Goal: Information Seeking & Learning: Check status

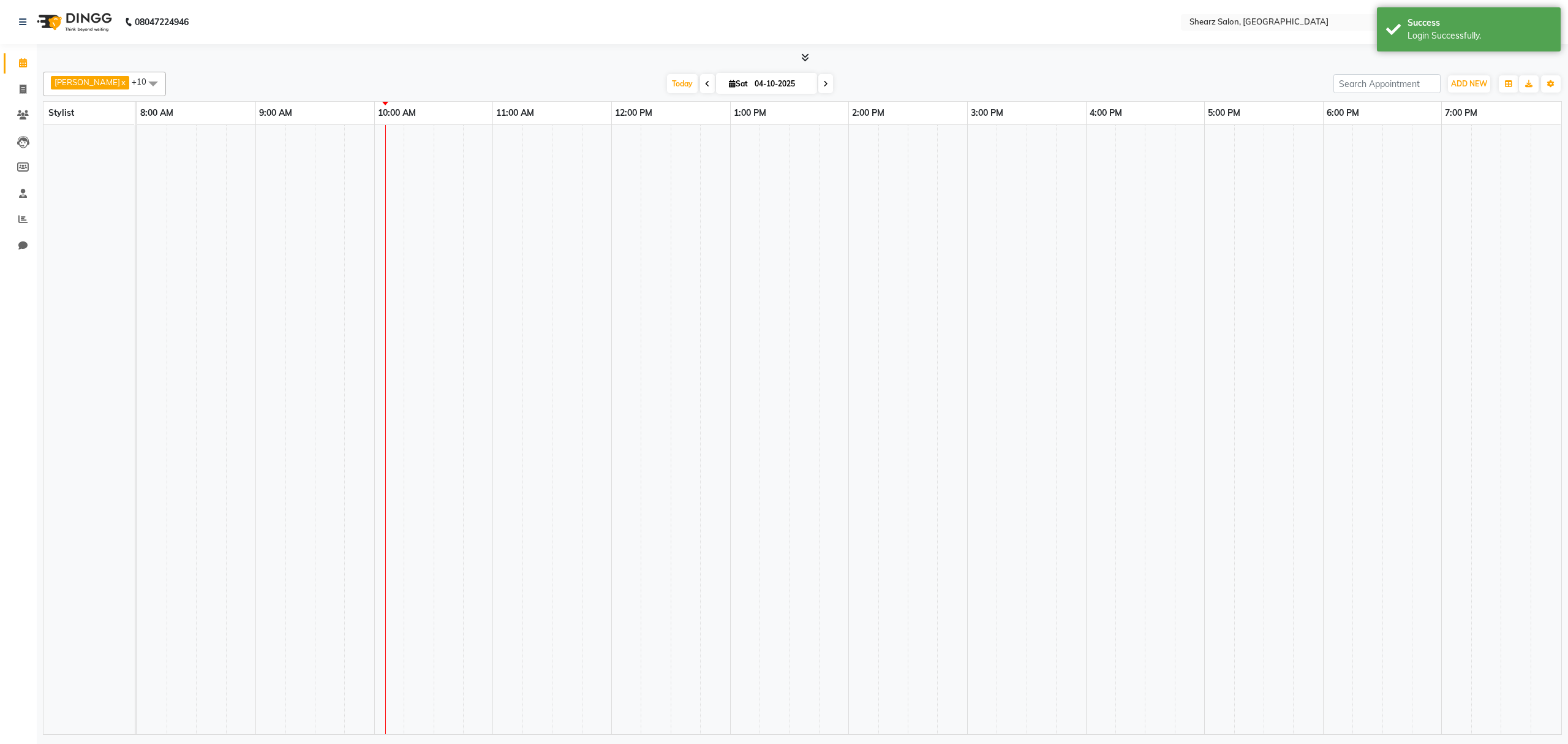
select select "en"
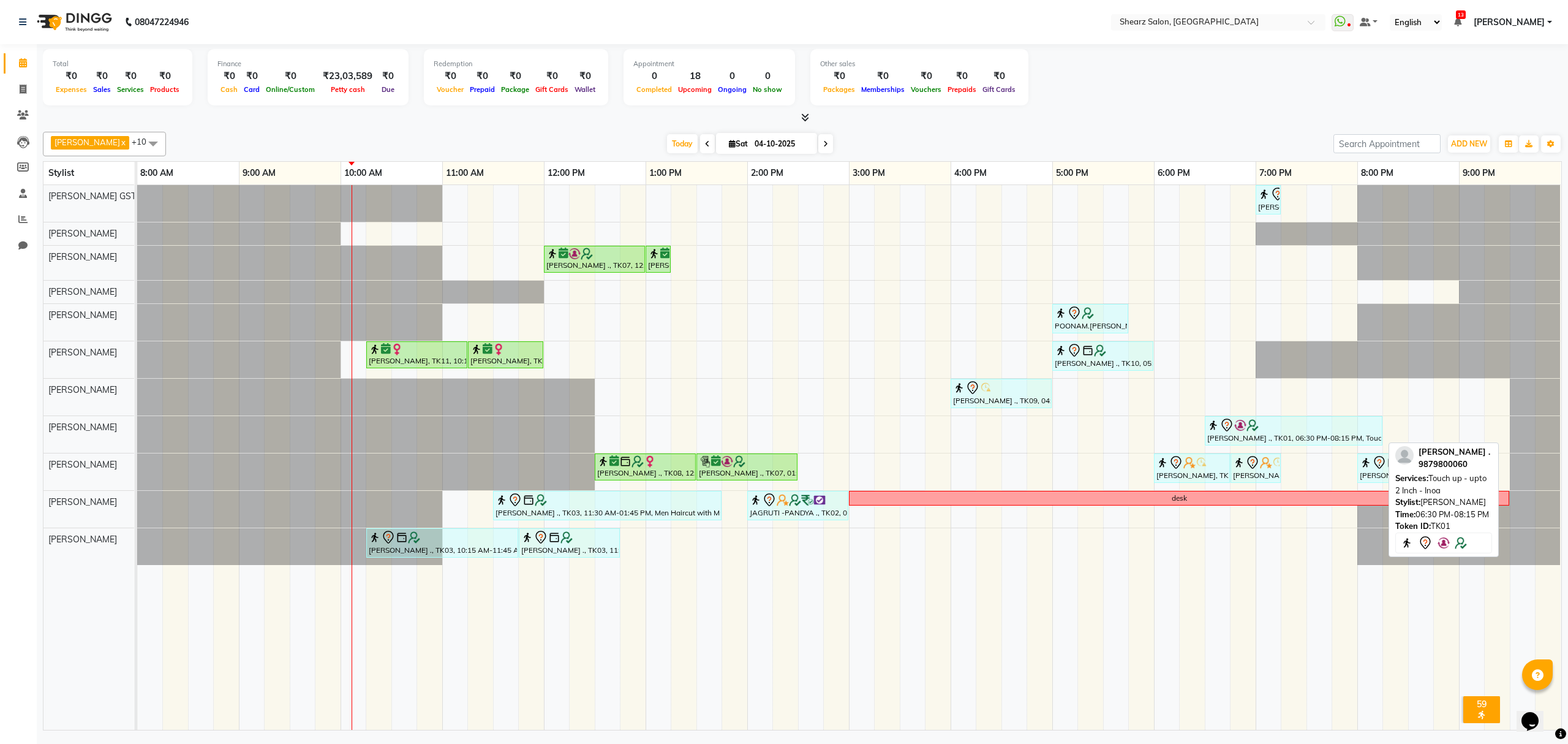
click at [1242, 425] on img at bounding box center [1240, 425] width 12 height 12
select select "7"
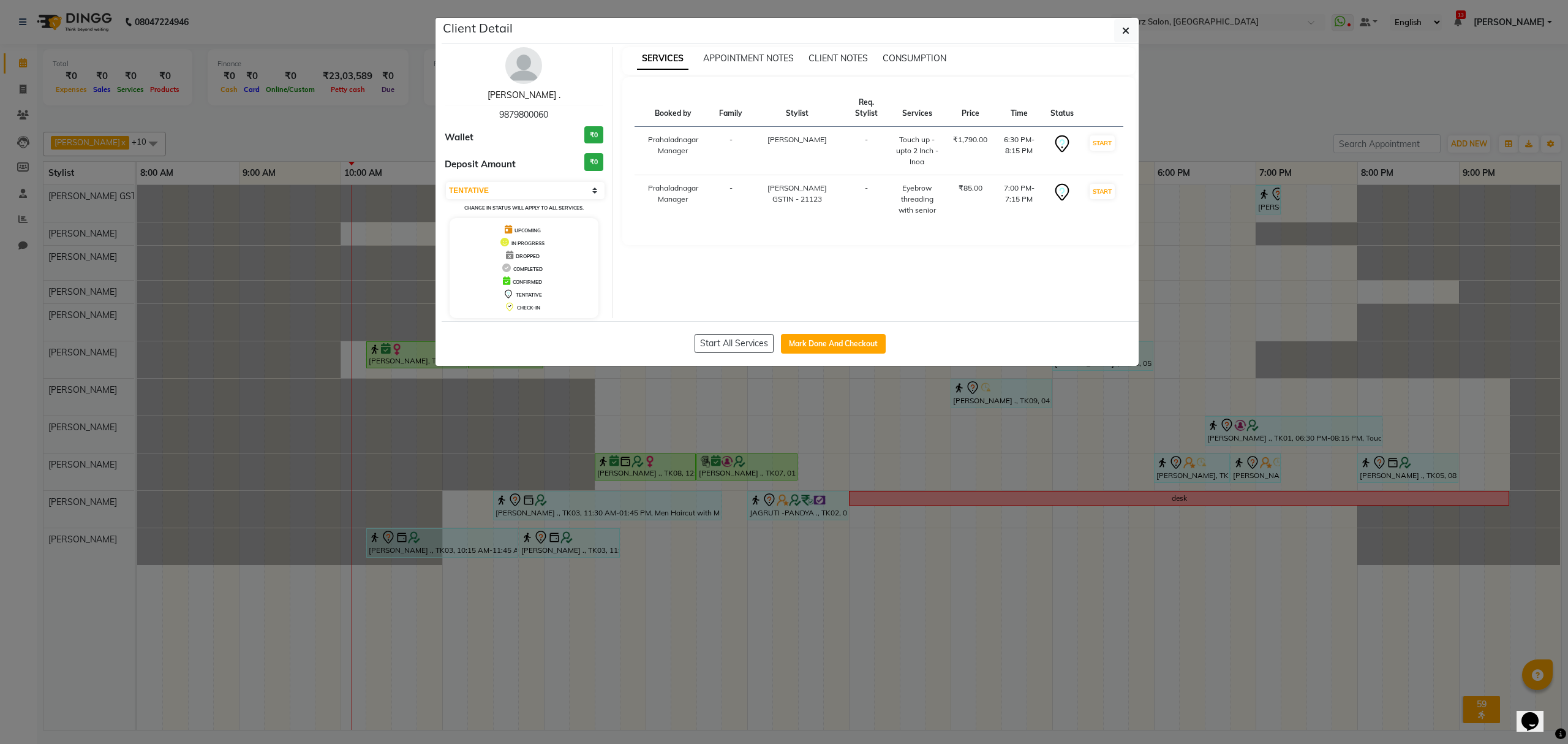
click at [512, 89] on link "[PERSON_NAME] ." at bounding box center [524, 94] width 73 height 11
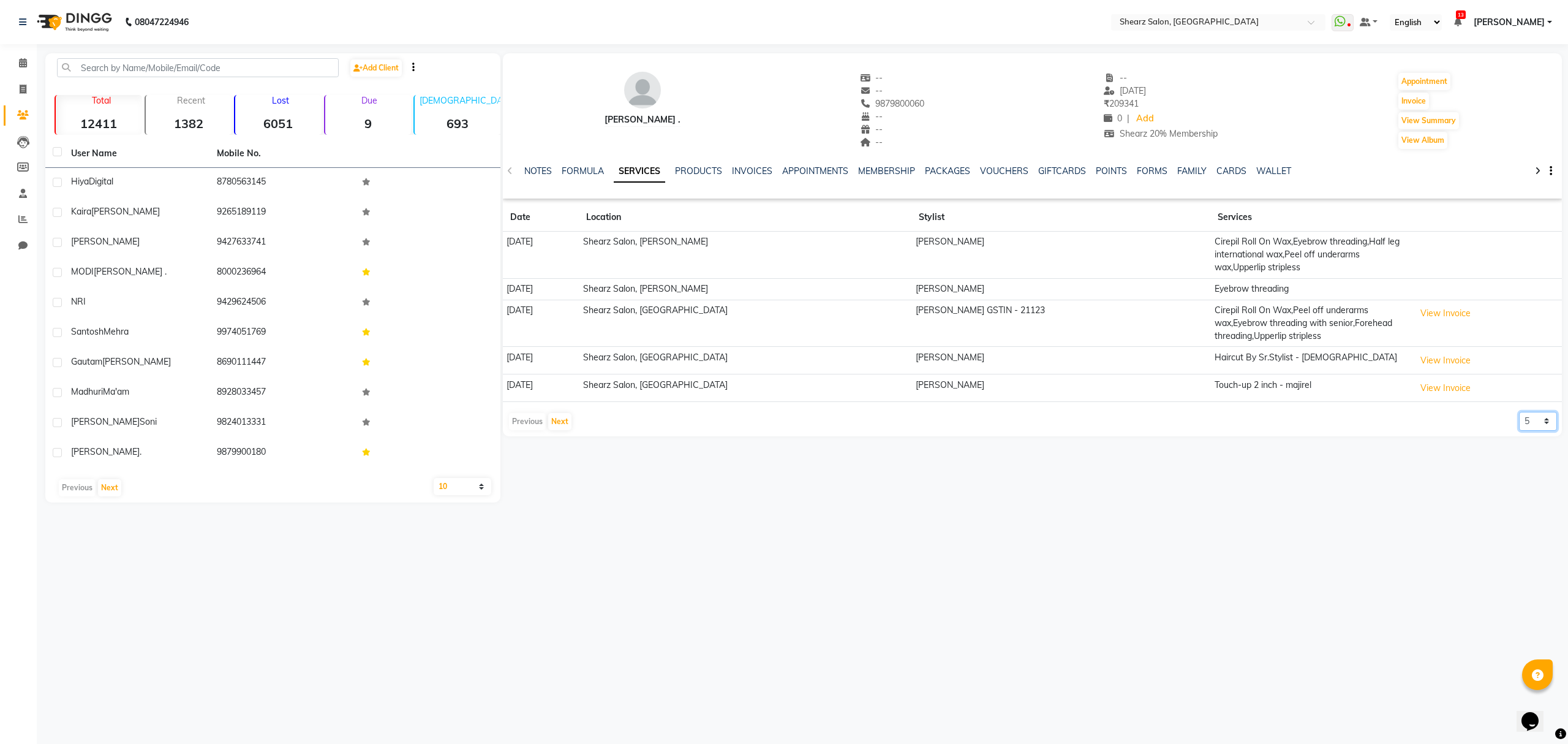
click at [1527, 427] on select "5 10 50 100 500" at bounding box center [1537, 421] width 38 height 19
select select "50"
click at [1519, 413] on select "5 10 50 100 500" at bounding box center [1537, 421] width 38 height 19
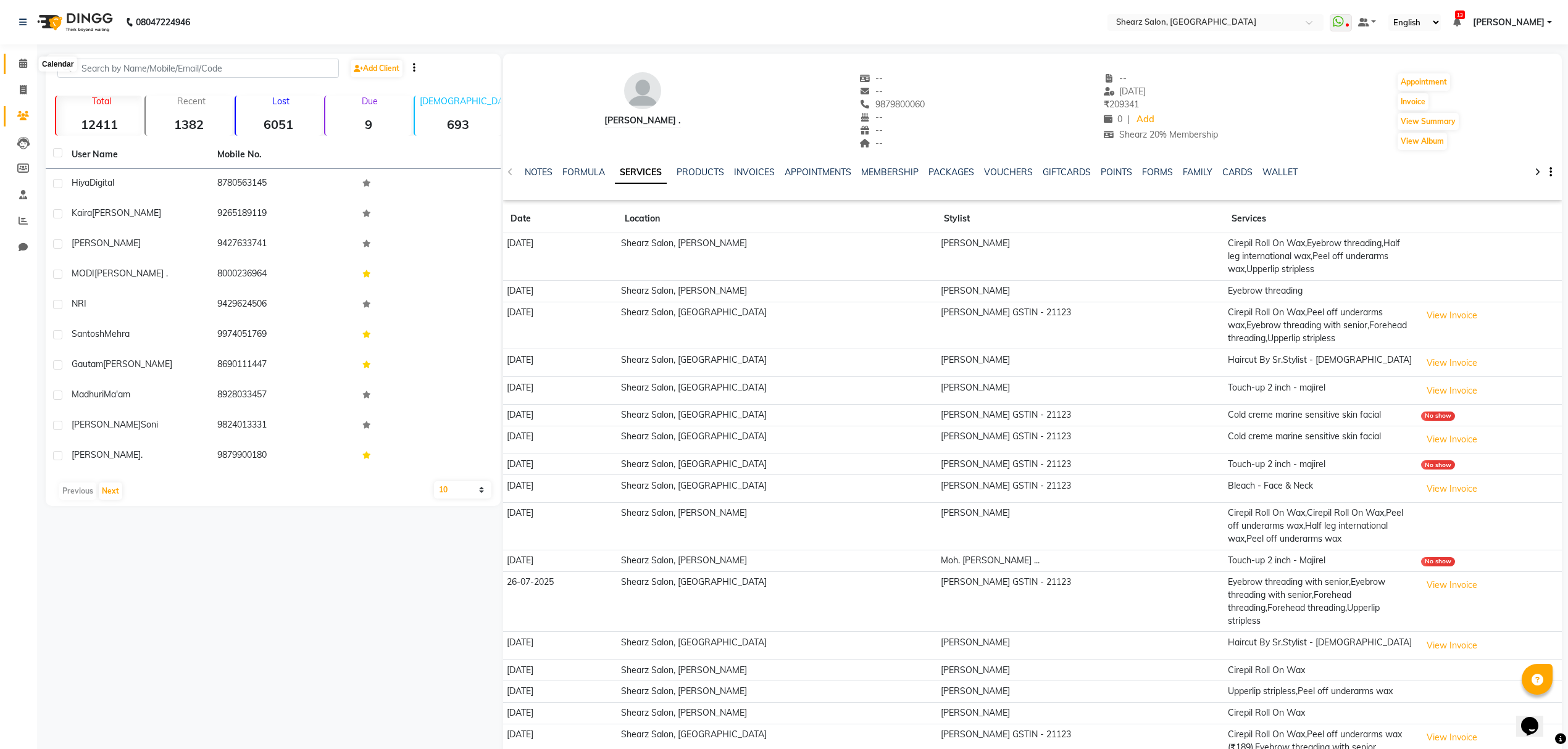
click at [19, 62] on icon at bounding box center [23, 63] width 8 height 9
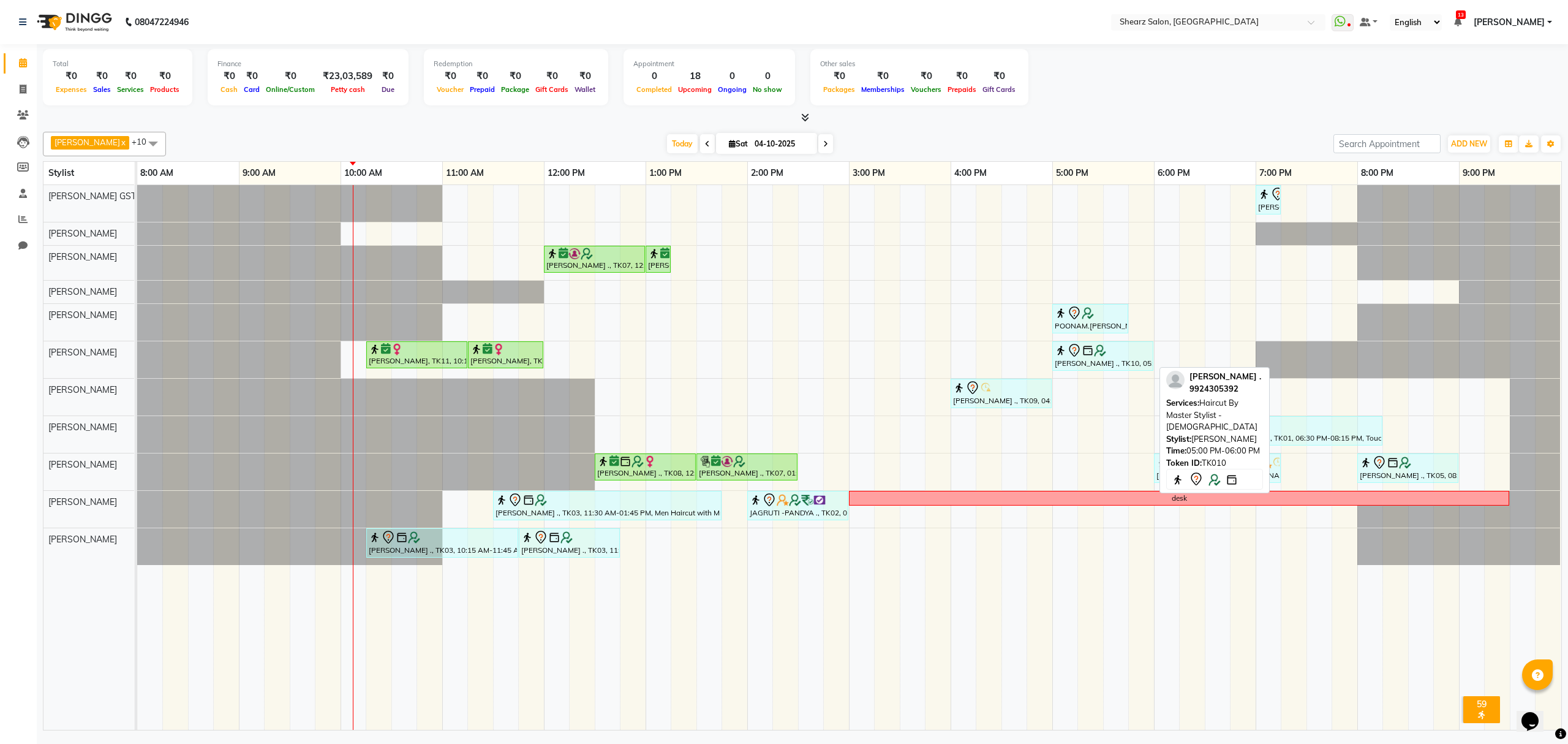
click at [1113, 363] on div "[PERSON_NAME] ., TK10, 05:00 PM-06:00 PM, Haircut By Master Stylist - [DEMOGRAP…" at bounding box center [1103, 356] width 98 height 26
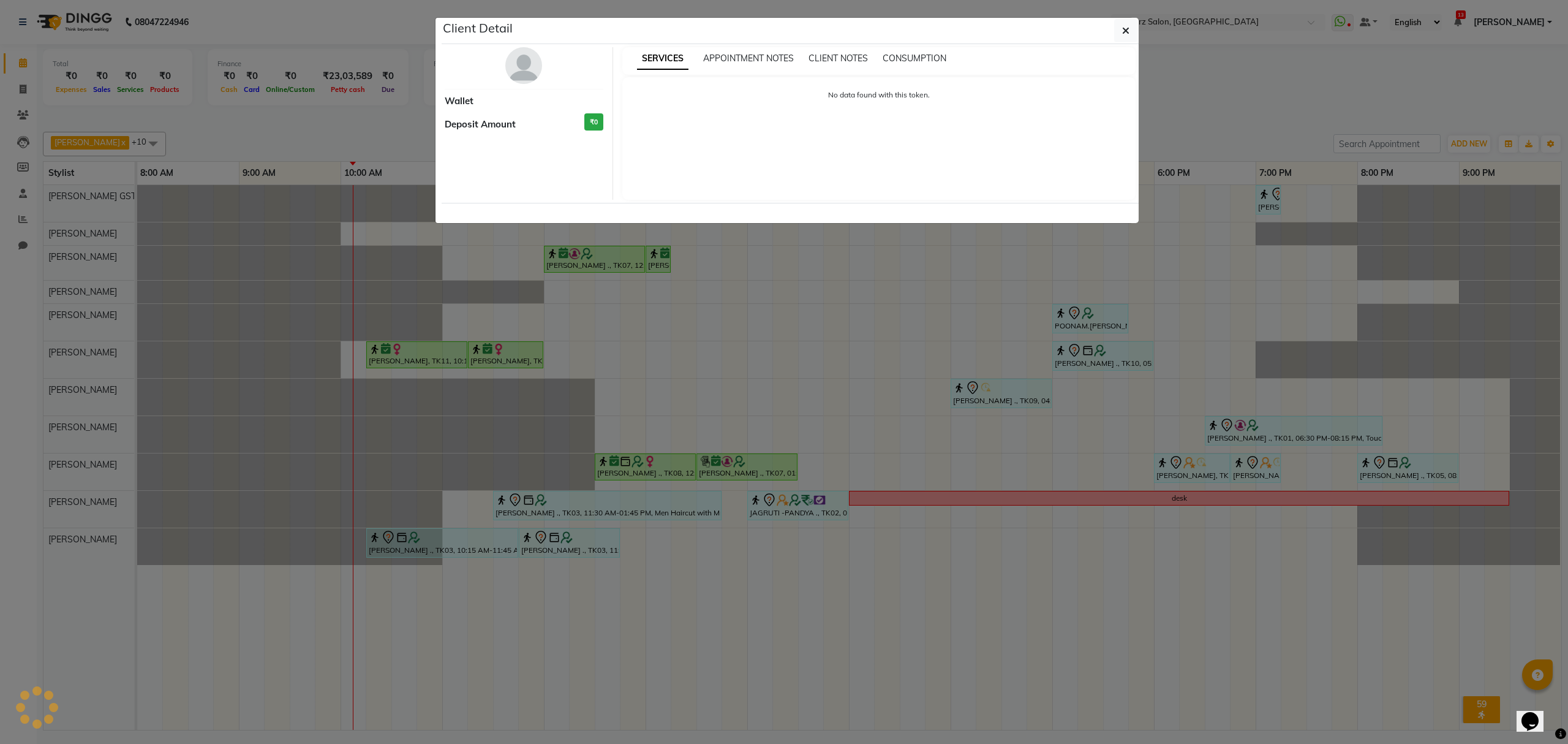
select select "7"
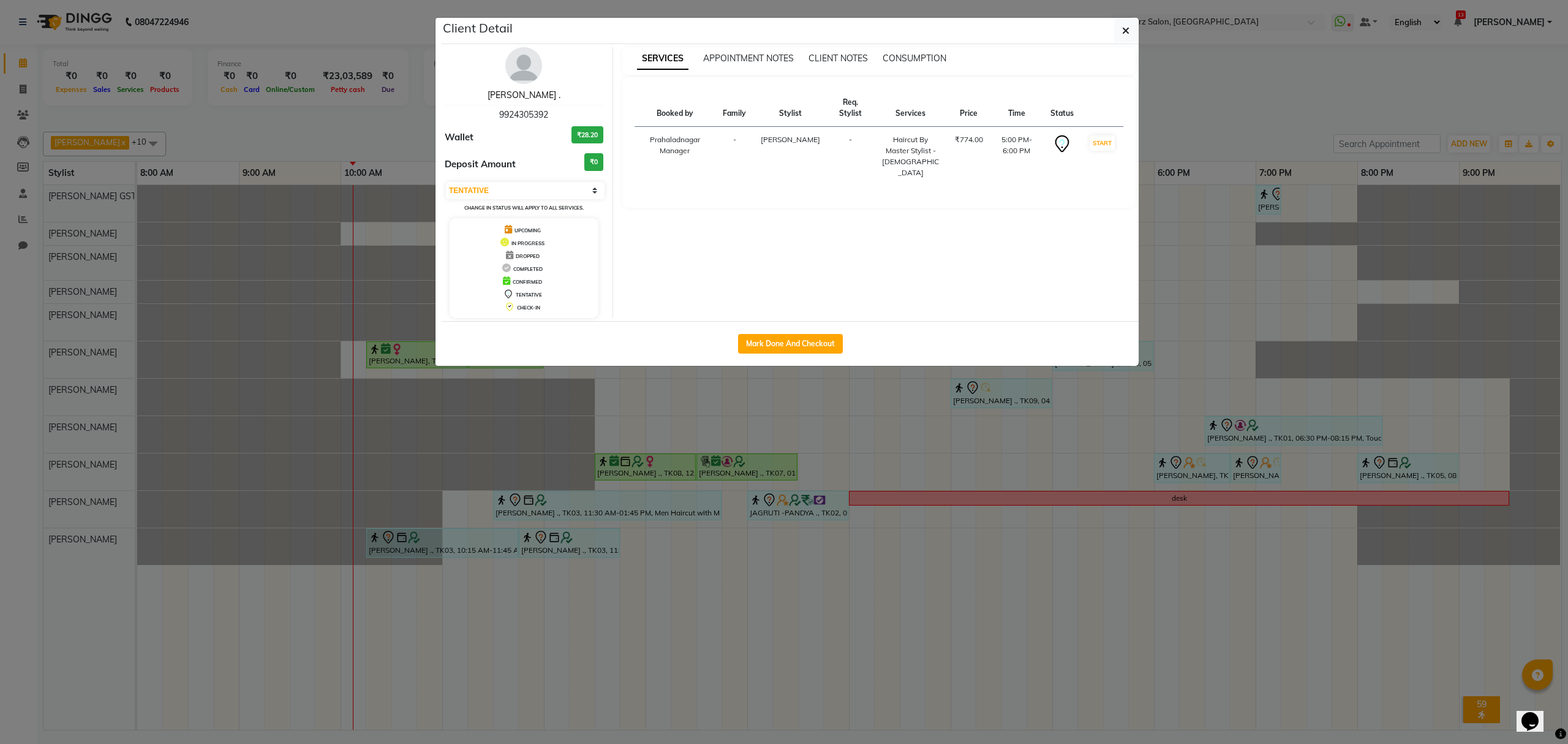
click at [513, 96] on link "[PERSON_NAME] ." at bounding box center [524, 94] width 73 height 11
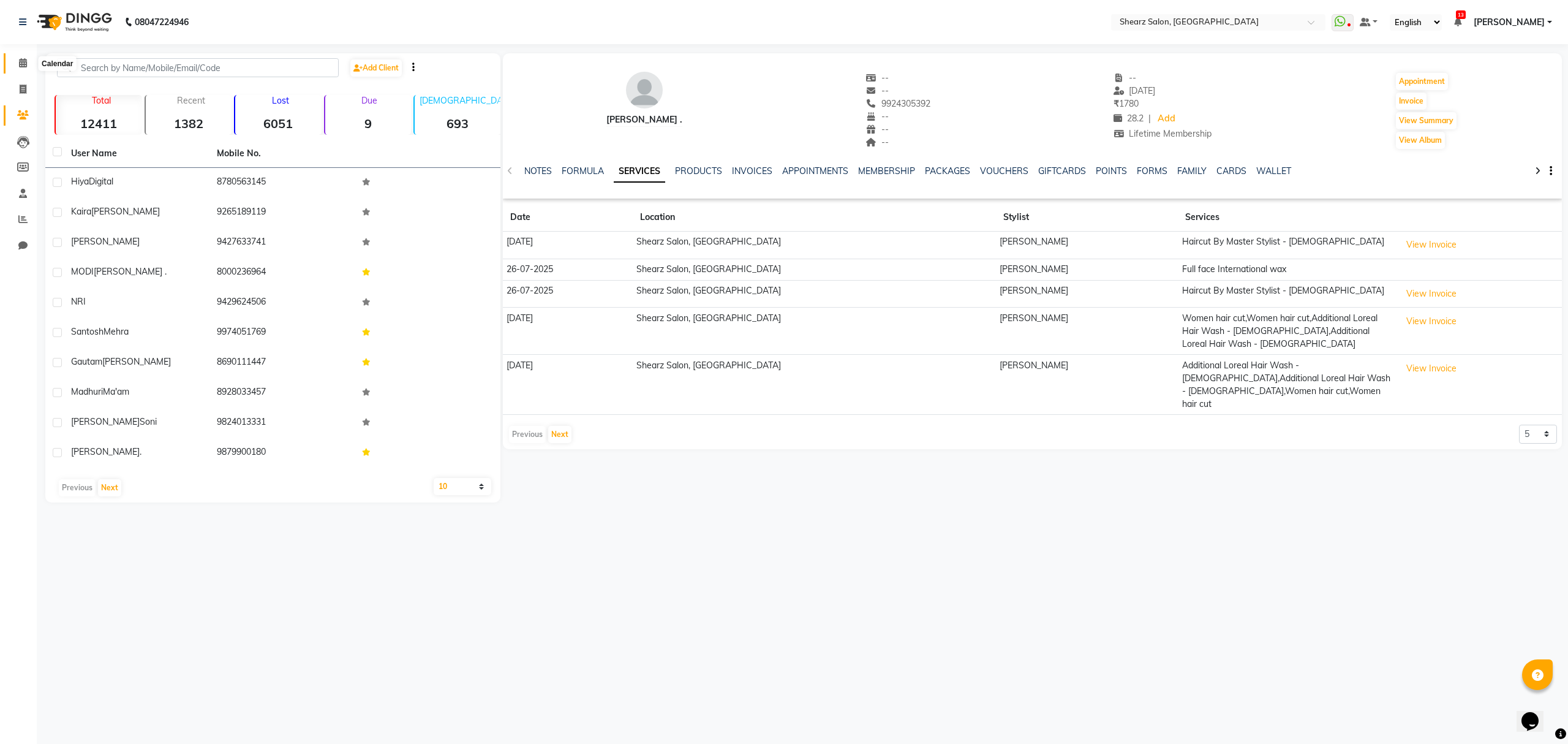
click at [12, 60] on span at bounding box center [23, 63] width 21 height 14
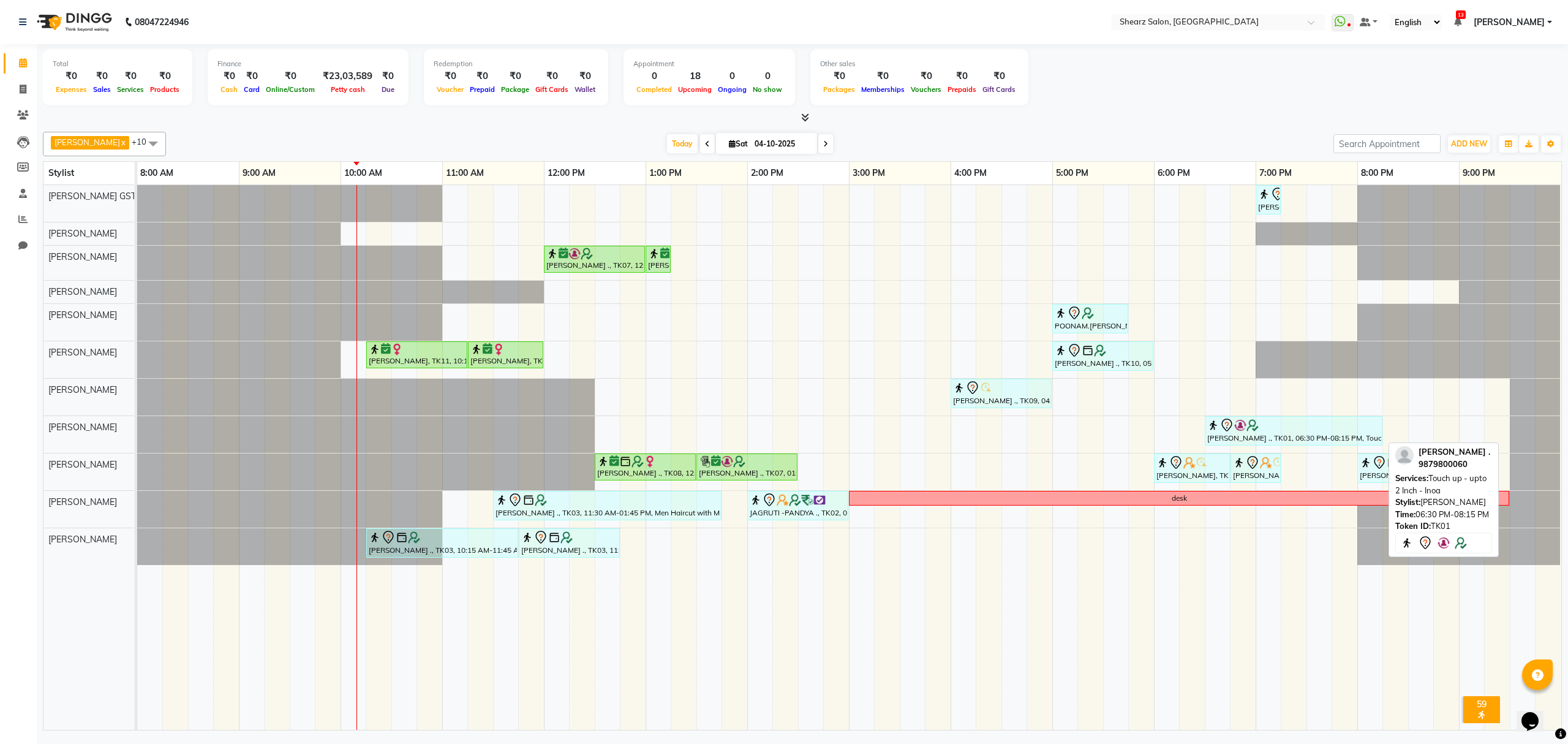
click at [1228, 427] on icon at bounding box center [1227, 425] width 15 height 15
select select "7"
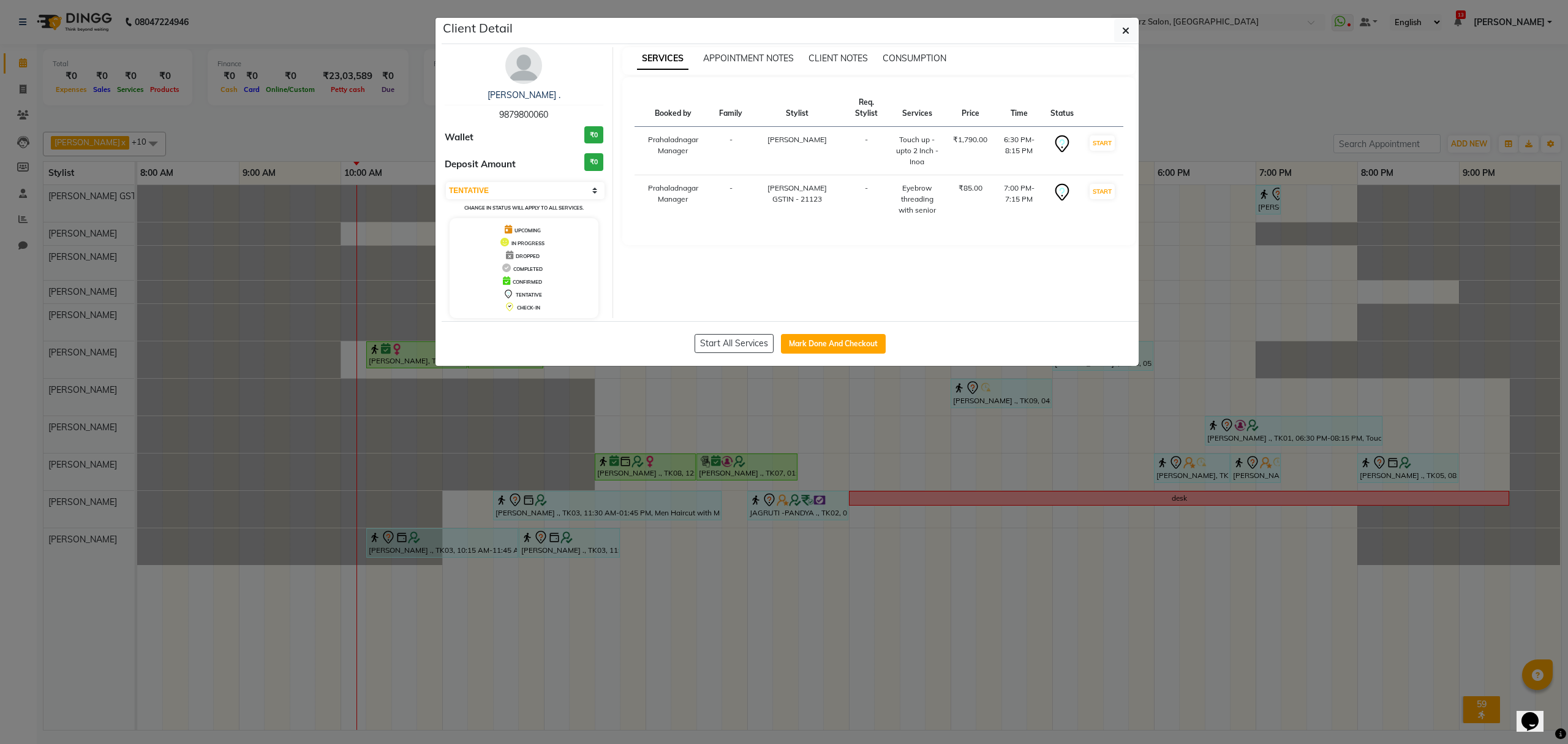
click at [517, 89] on div "[PERSON_NAME] . 9879800060 Wallet ₹0 Deposit Amount ₹0 Select IN SERVICE CONFIR…" at bounding box center [524, 182] width 178 height 271
click at [512, 96] on link "[PERSON_NAME] ." at bounding box center [524, 94] width 73 height 11
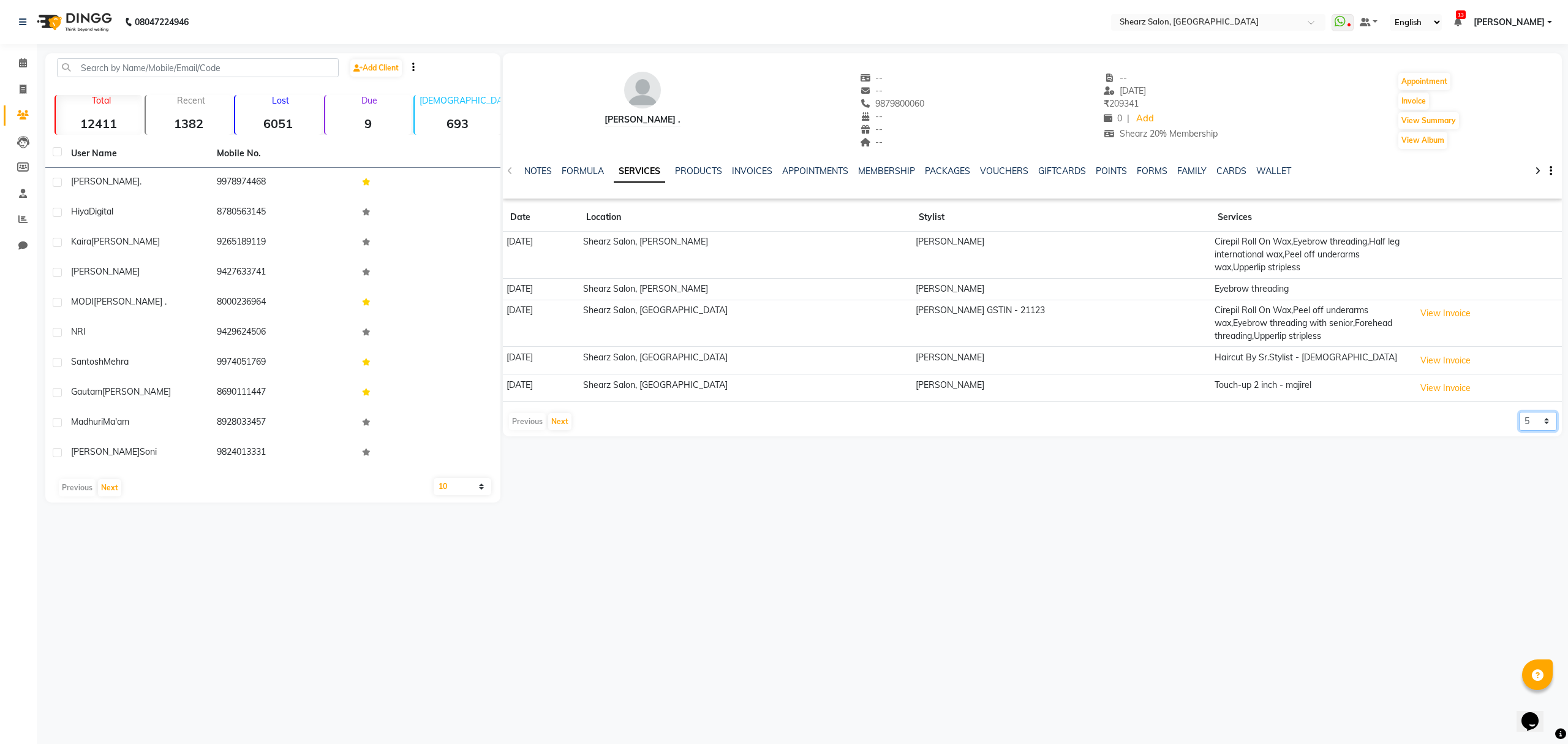
click at [1527, 415] on select "5 10 50 100 500" at bounding box center [1537, 421] width 38 height 19
select select "50"
click at [1519, 413] on select "5 10 50 100 500" at bounding box center [1537, 421] width 38 height 19
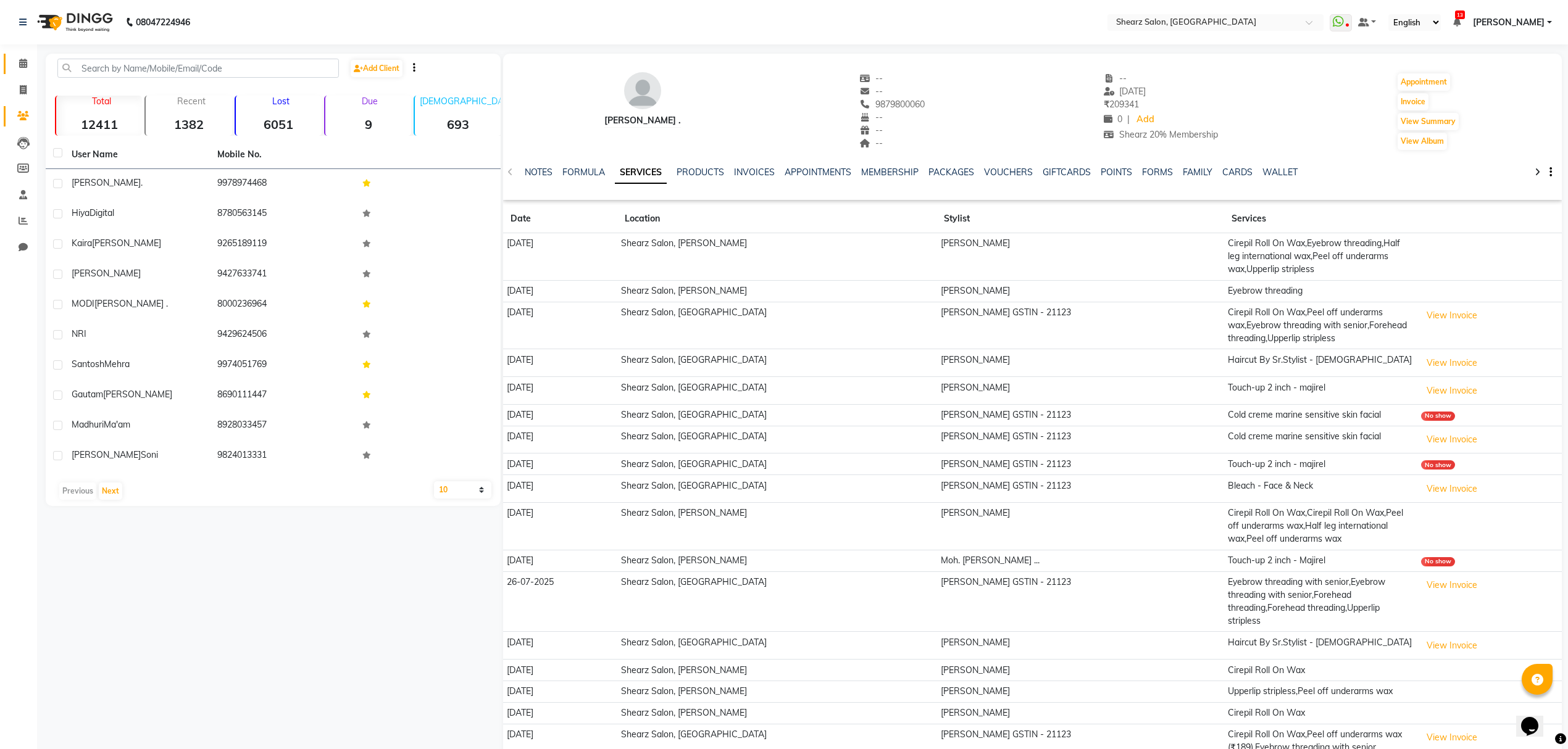
click at [18, 54] on link "Calendar" at bounding box center [19, 64] width 29 height 20
